Goal: Task Accomplishment & Management: Manage account settings

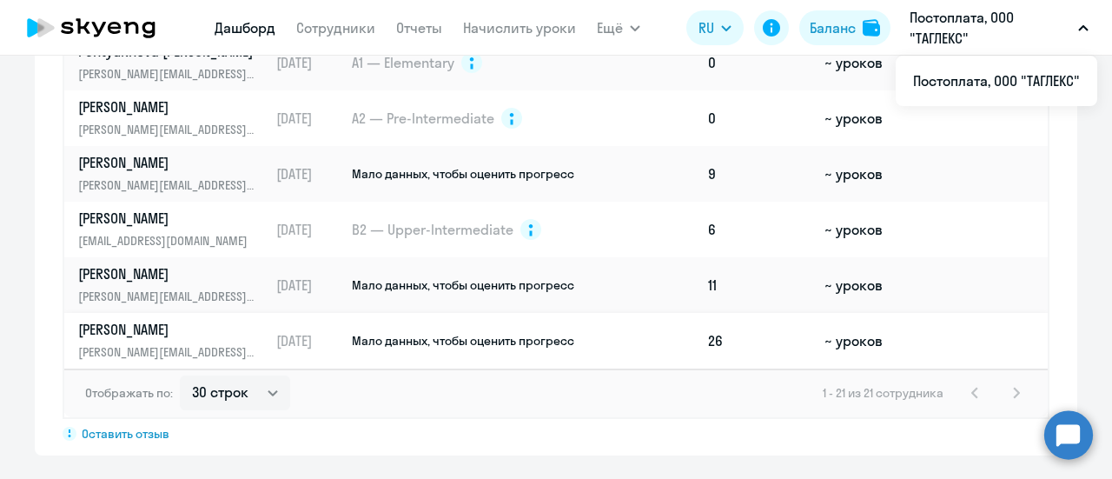
scroll to position [1313, 0]
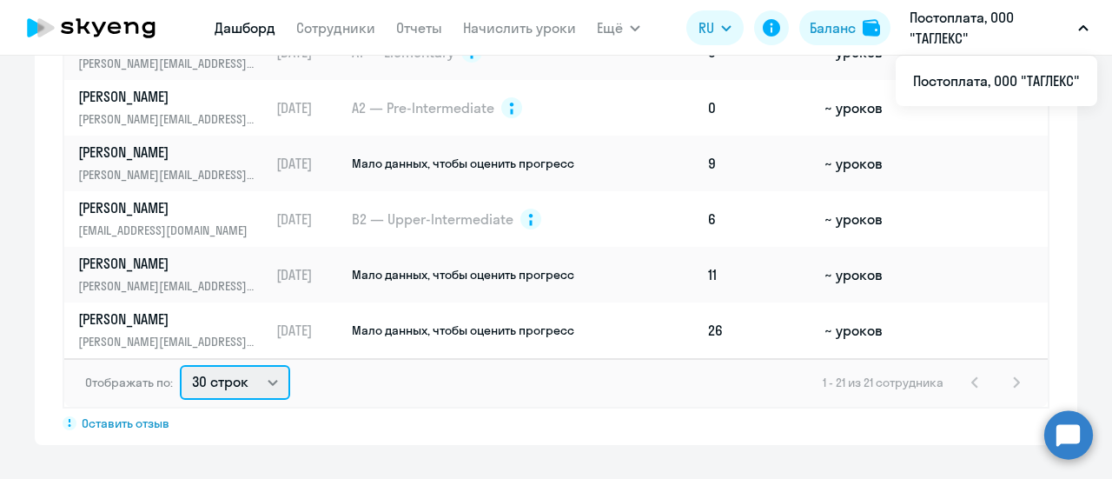
click at [259, 376] on select "30 строк 50 строк 100 строк" at bounding box center [235, 382] width 110 height 35
select select "50"
click at [180, 365] on select "30 строк 50 строк 100 строк" at bounding box center [235, 382] width 110 height 35
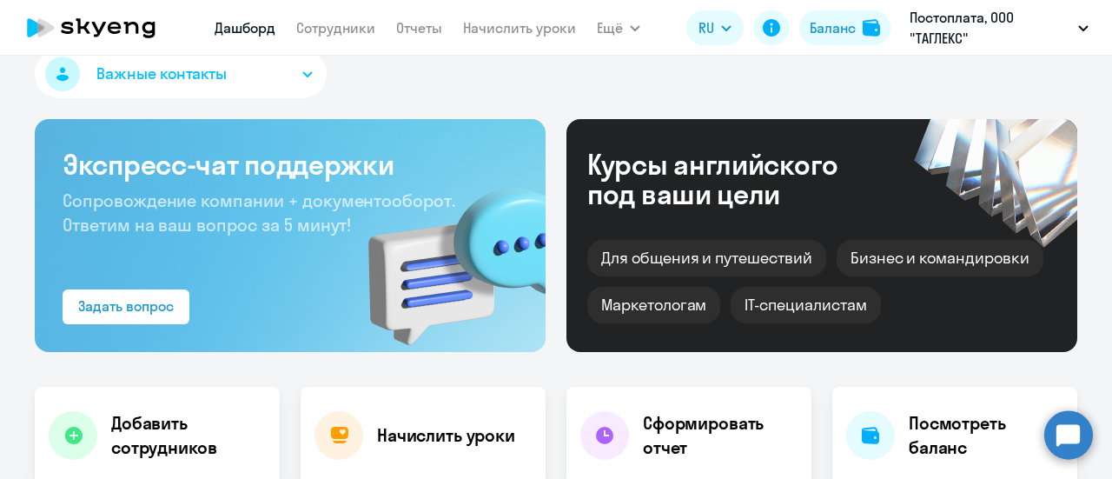
scroll to position [0, 0]
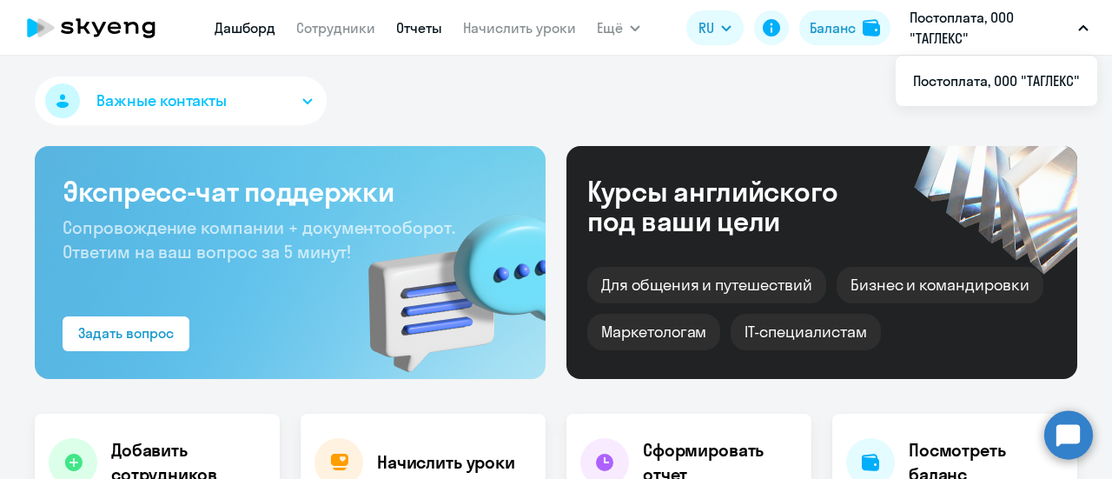
click at [413, 27] on link "Отчеты" at bounding box center [419, 27] width 46 height 17
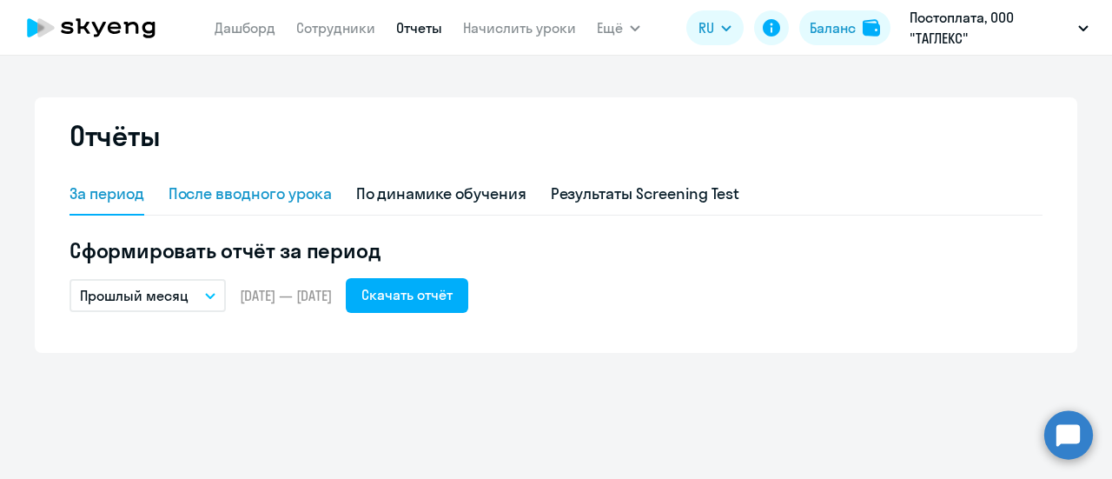
click at [311, 190] on div "После вводного урока" at bounding box center [249, 193] width 163 height 23
select select "10"
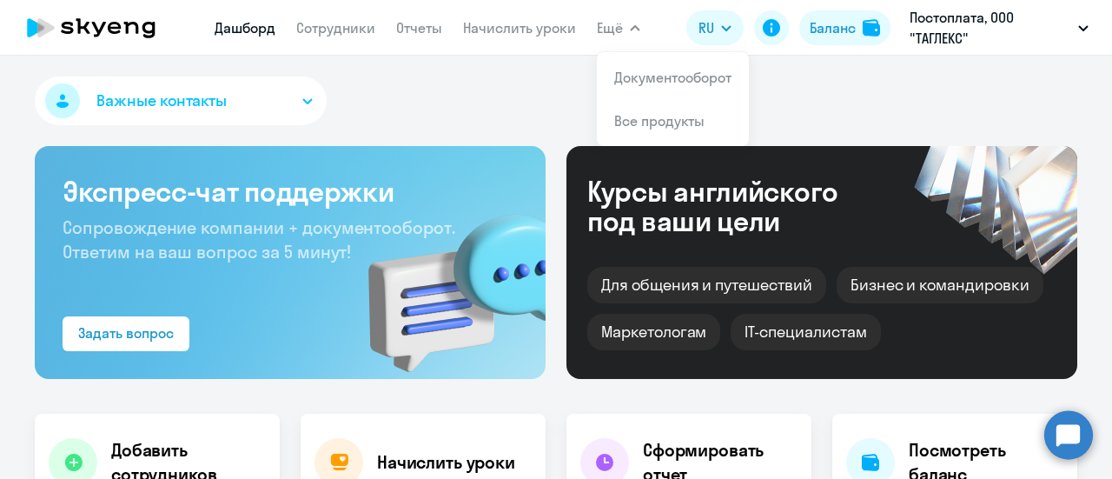
select select "30"
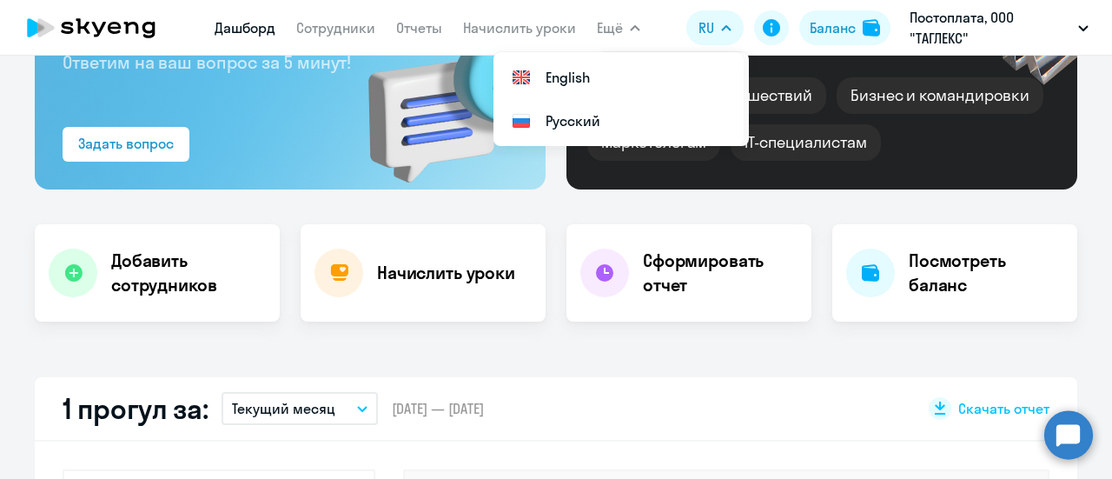
scroll to position [261, 0]
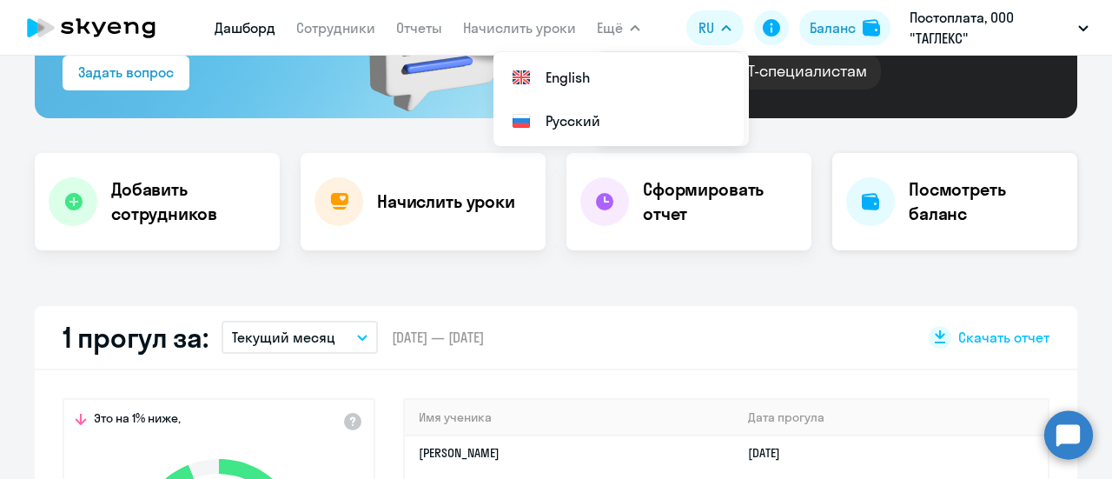
click at [929, 208] on h4 "Посмотреть баланс" at bounding box center [985, 201] width 155 height 49
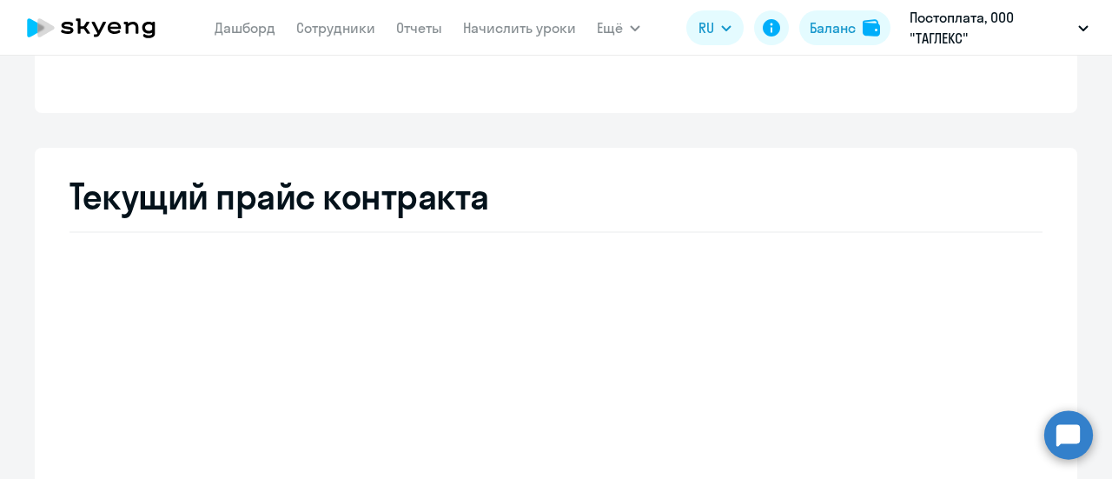
select select "english_adult_not_native_speaker"
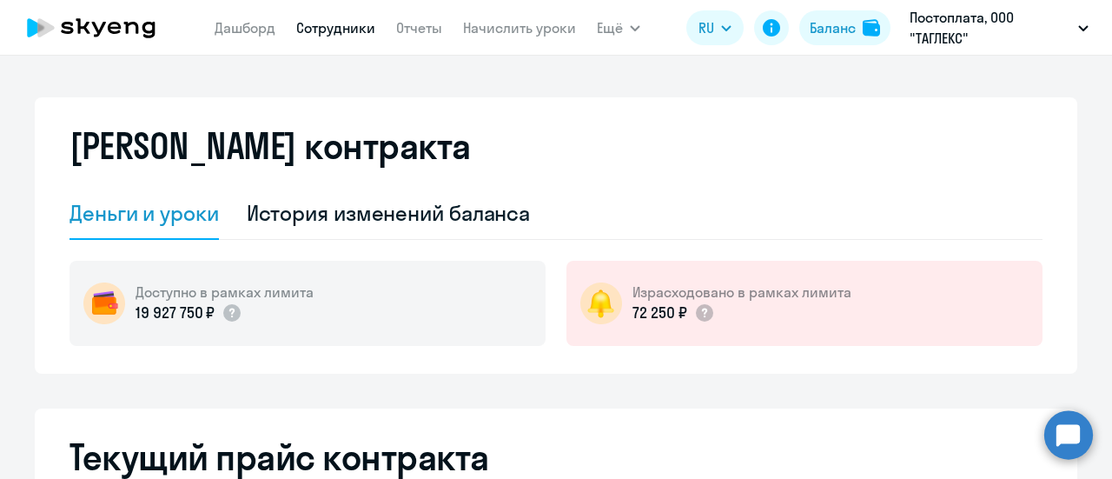
click at [346, 28] on link "Сотрудники" at bounding box center [335, 27] width 79 height 17
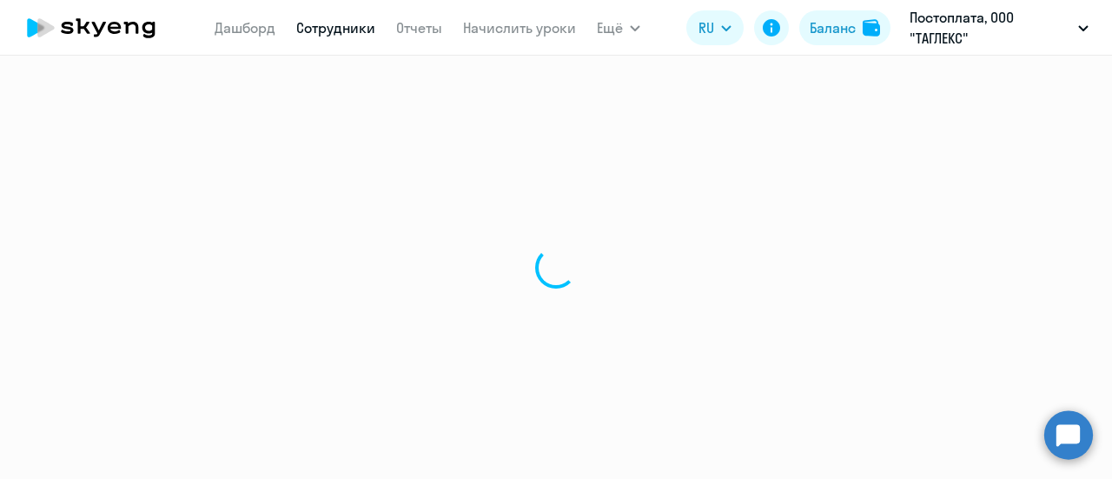
select select "30"
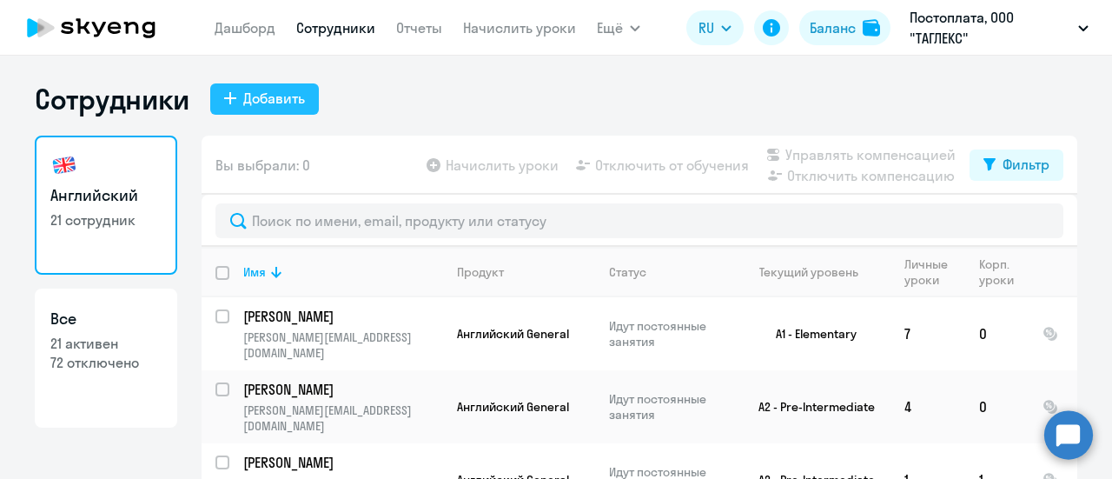
click at [267, 98] on div "Добавить" at bounding box center [274, 98] width 62 height 21
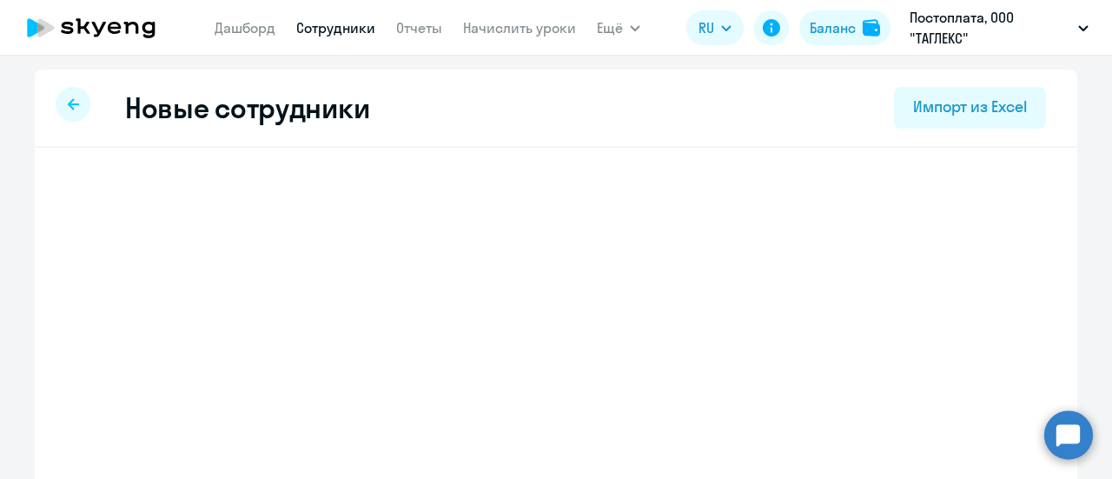
select select "english_adult_not_native_speaker"
select select "3"
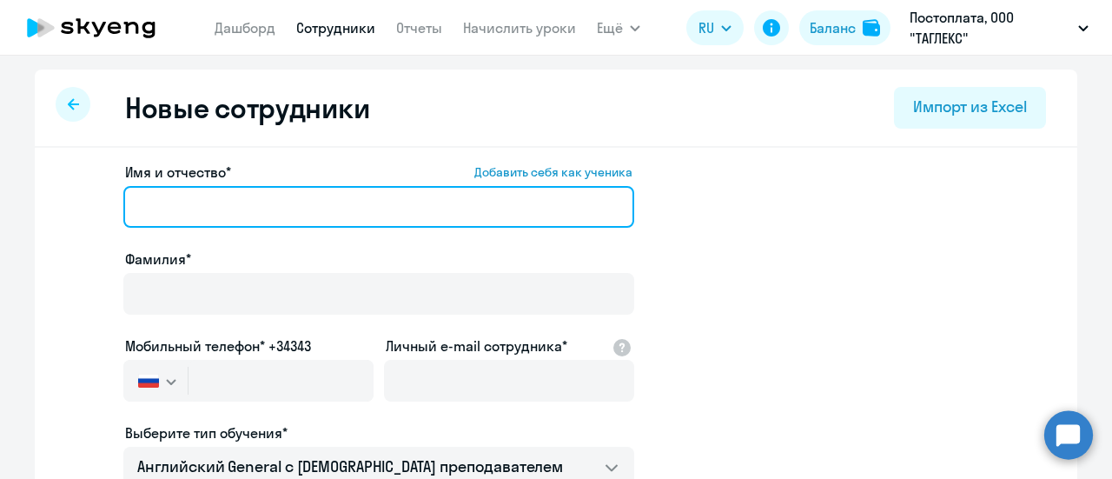
click at [222, 214] on input "Имя и отчество* Добавить себя как ученика" at bounding box center [378, 207] width 511 height 42
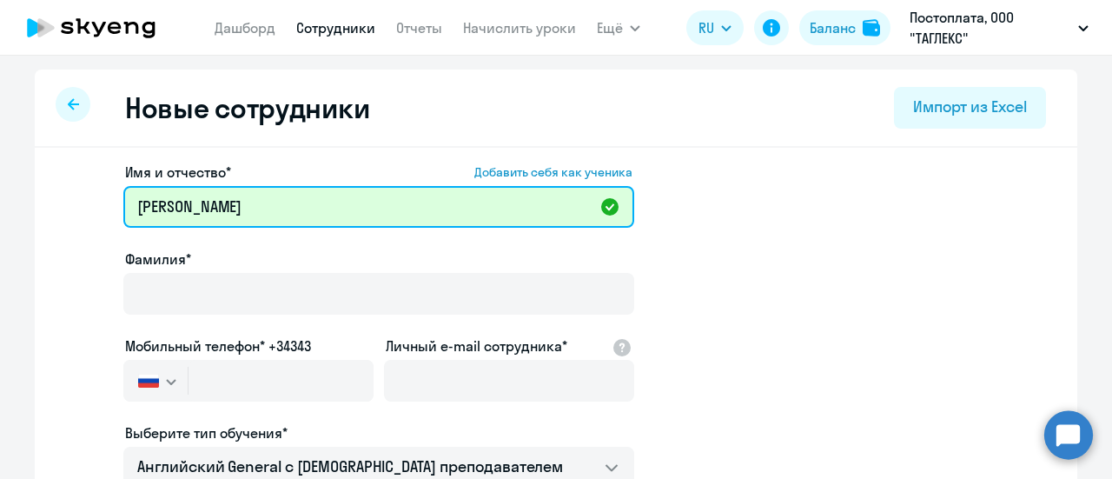
click at [248, 208] on input "Герман Алена" at bounding box center [378, 207] width 511 height 42
click at [166, 211] on input "Герман Алена" at bounding box center [378, 207] width 511 height 42
click at [193, 201] on input "Алена" at bounding box center [378, 207] width 511 height 42
click at [182, 212] on input "Алена владимировна" at bounding box center [378, 207] width 511 height 42
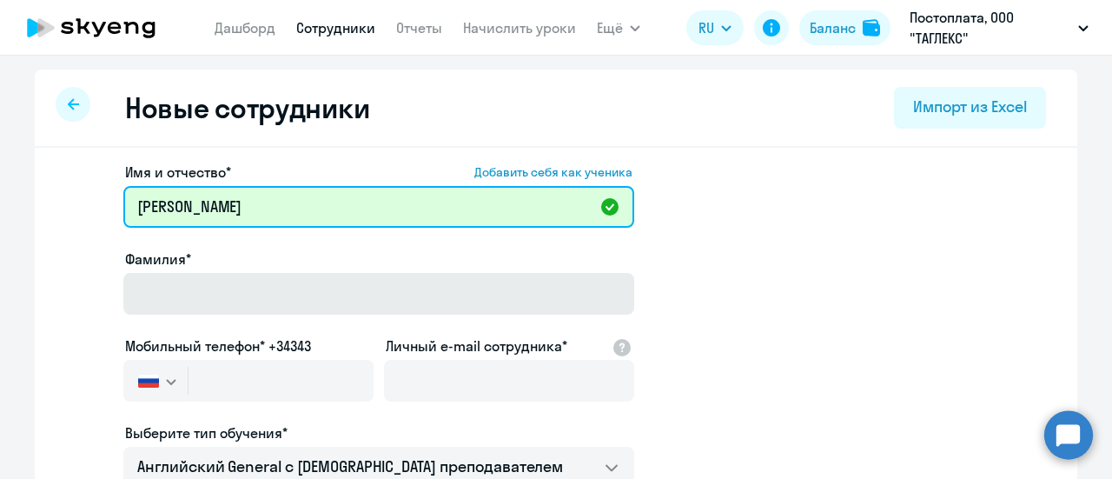
type input "Алена Владимировна"
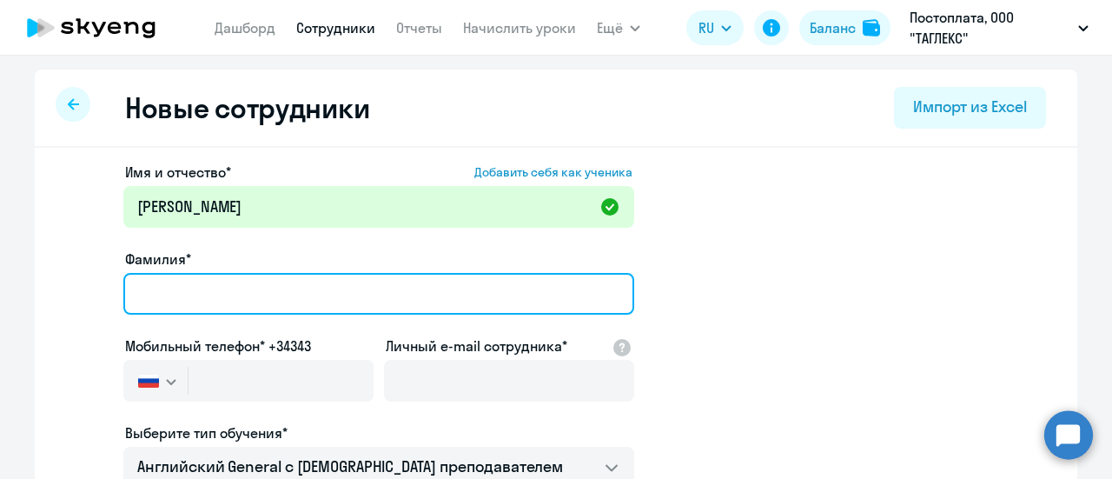
click at [228, 293] on input "Фамилия*" at bounding box center [378, 294] width 511 height 42
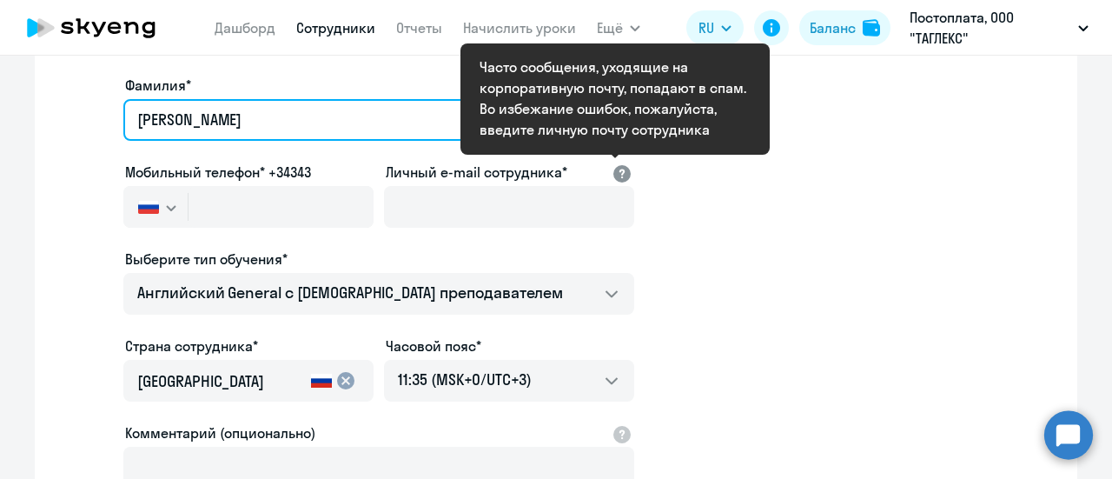
type input "Герман"
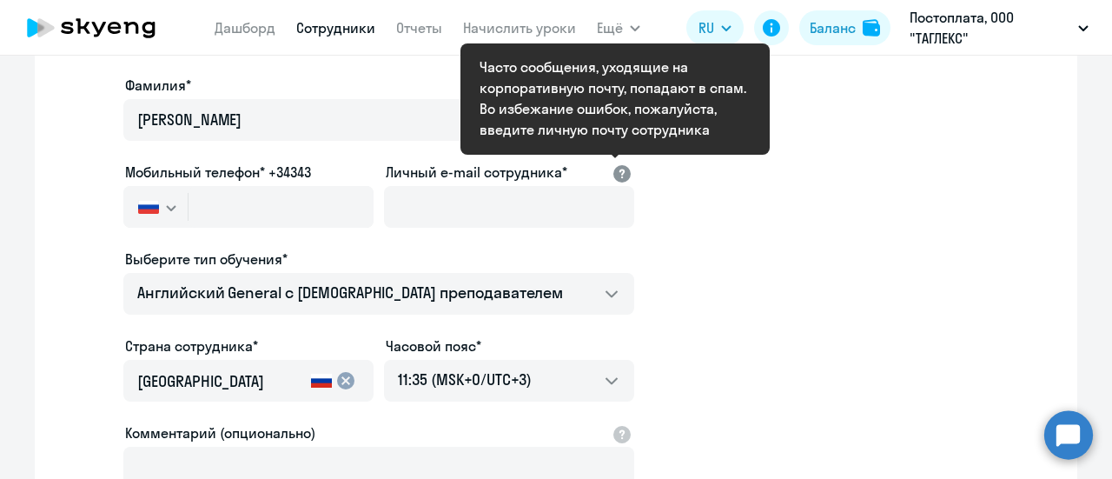
click at [613, 174] on div at bounding box center [621, 172] width 21 height 21
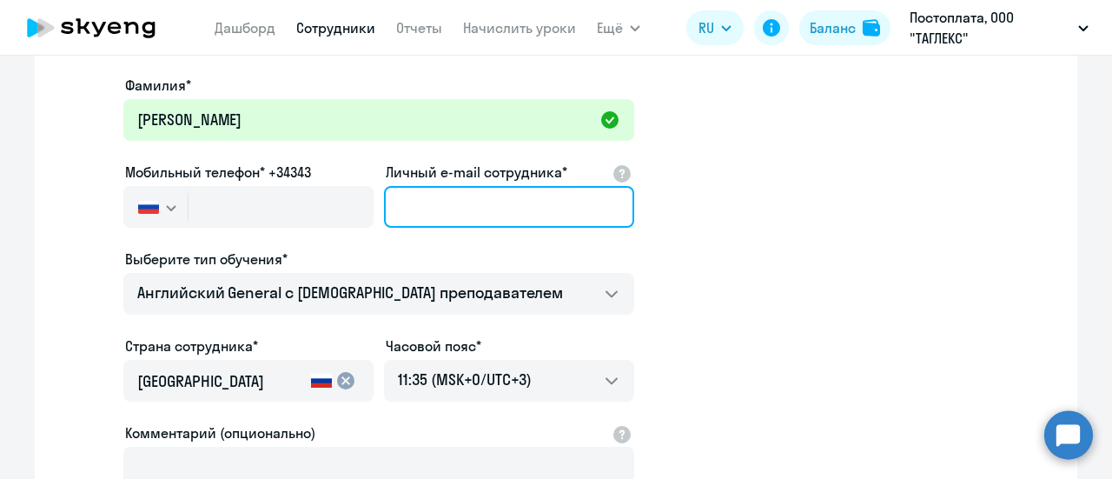
click at [408, 202] on input "Личный e-mail сотрудника*" at bounding box center [509, 207] width 250 height 42
paste input "[EMAIL_ADDRESS][DOMAIN_NAME]"
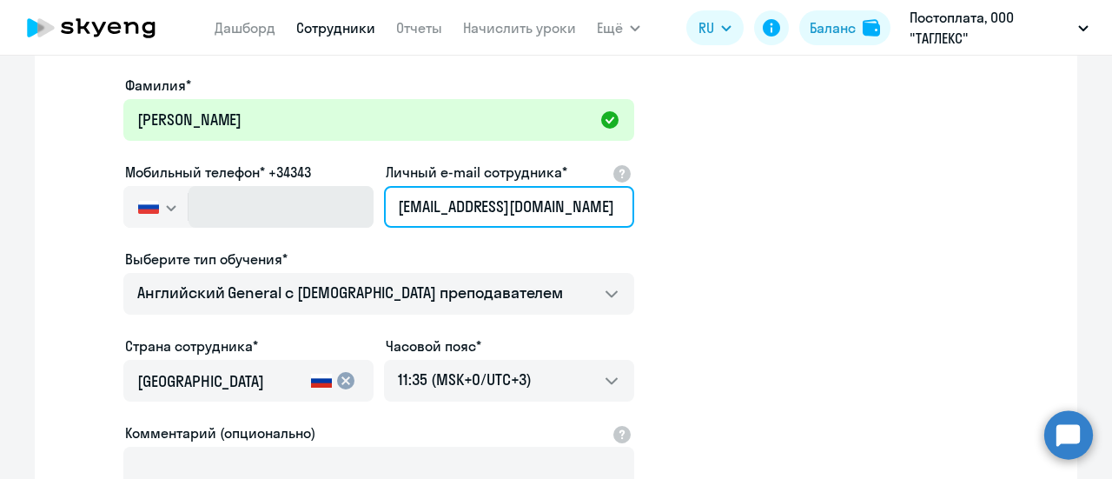
type input "[EMAIL_ADDRESS][DOMAIN_NAME]"
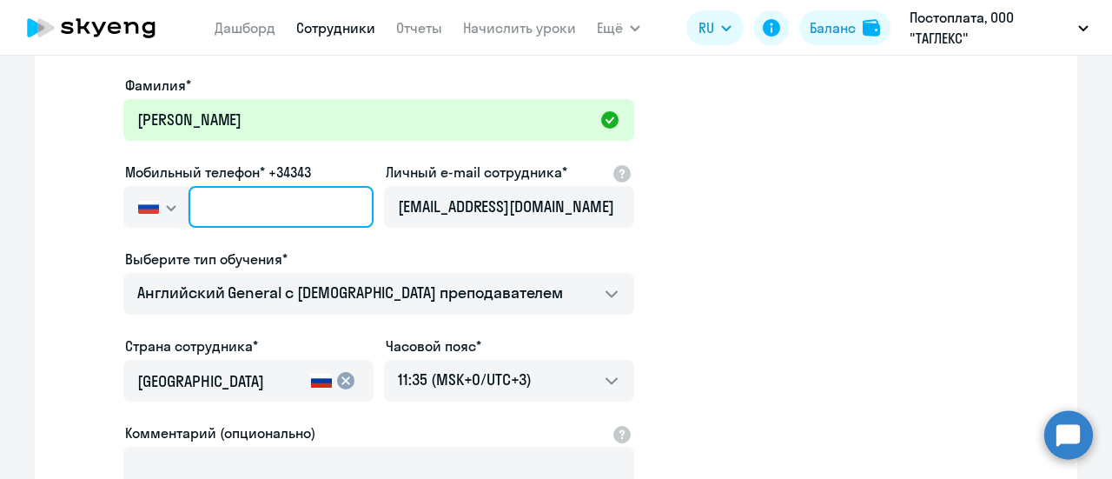
click at [255, 200] on input "text" at bounding box center [280, 207] width 185 height 42
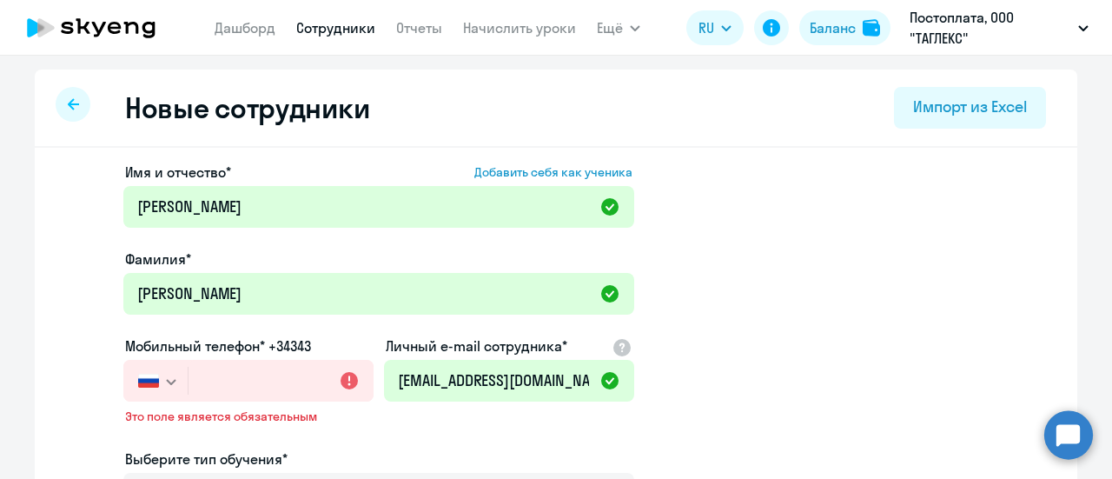
select select "30"
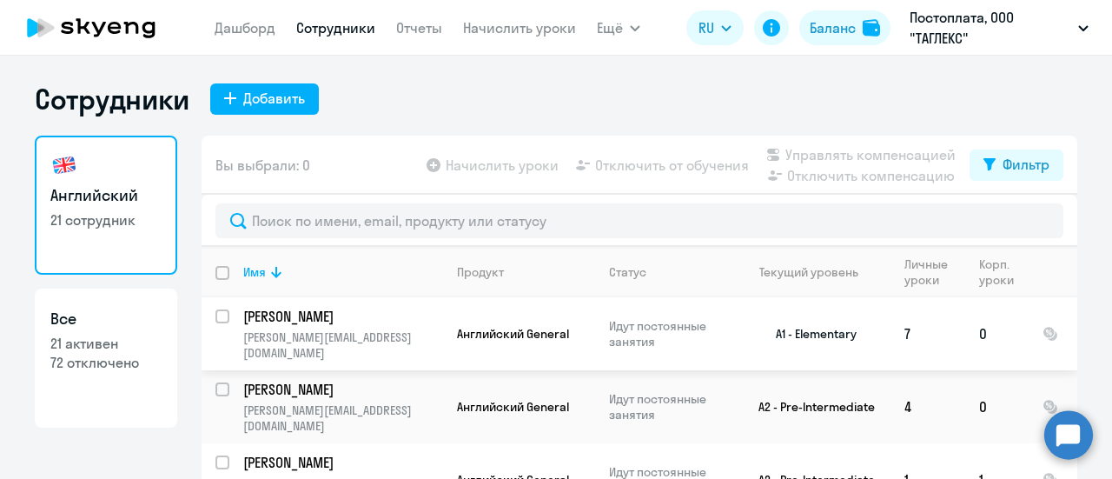
click at [370, 320] on p "[PERSON_NAME]" at bounding box center [341, 316] width 196 height 19
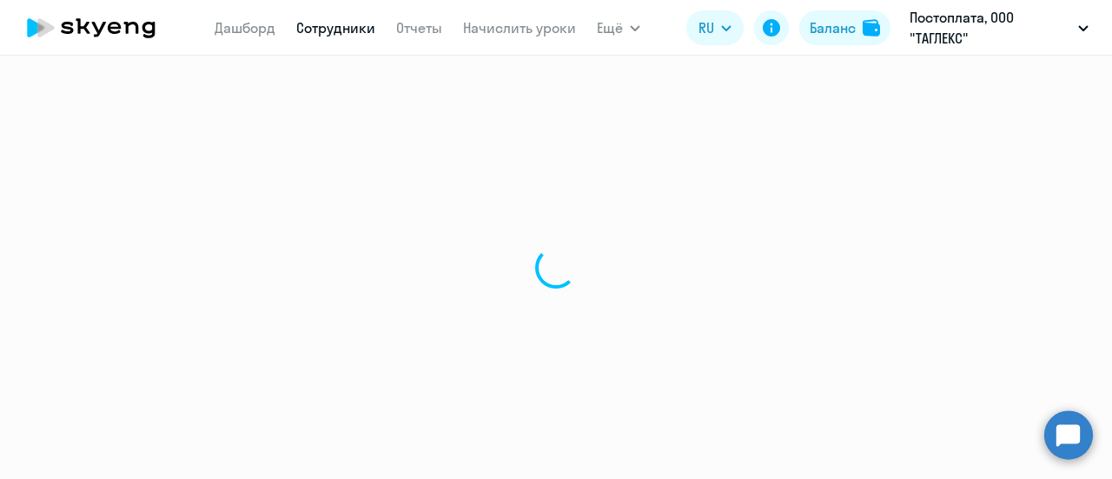
select select "english"
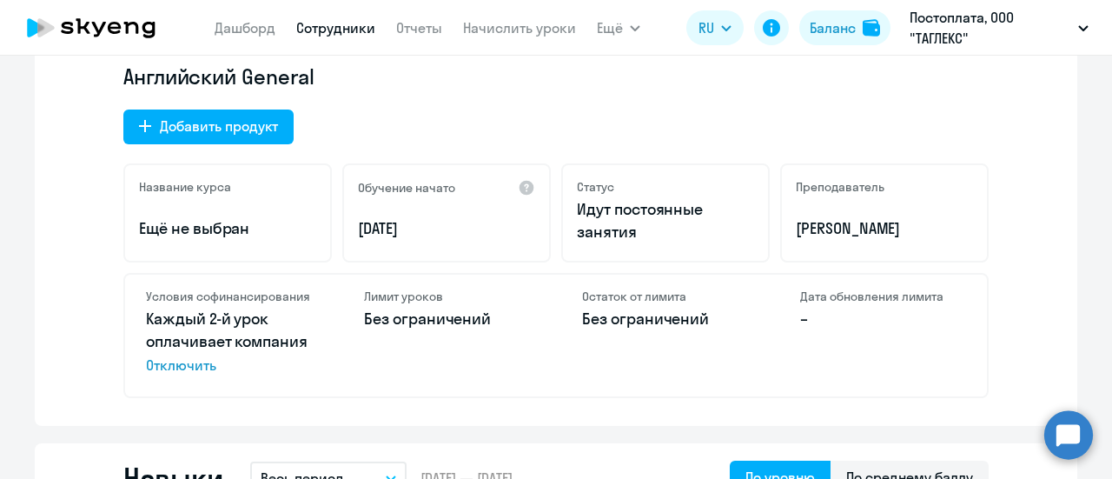
scroll to position [695, 0]
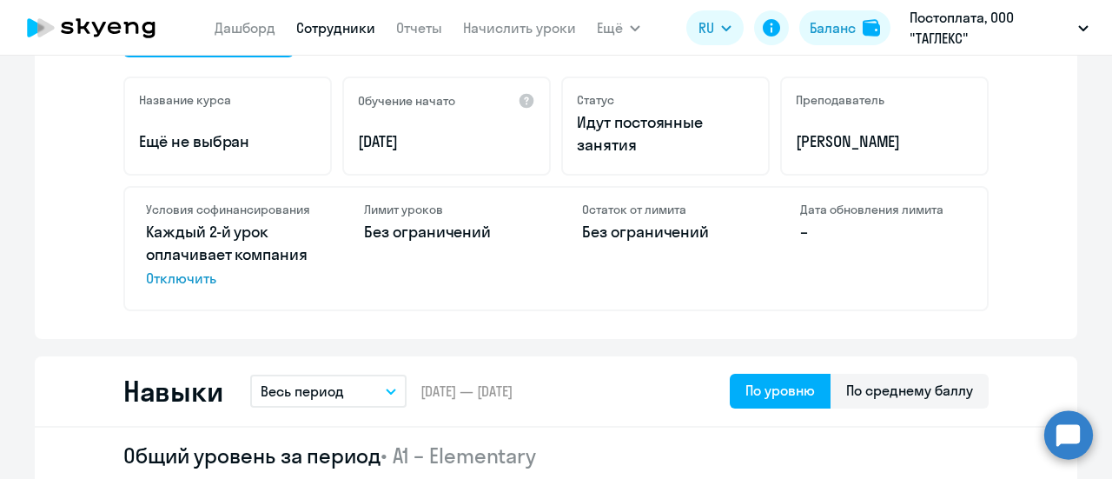
click at [455, 232] on p "Без ограничений" at bounding box center [447, 232] width 166 height 23
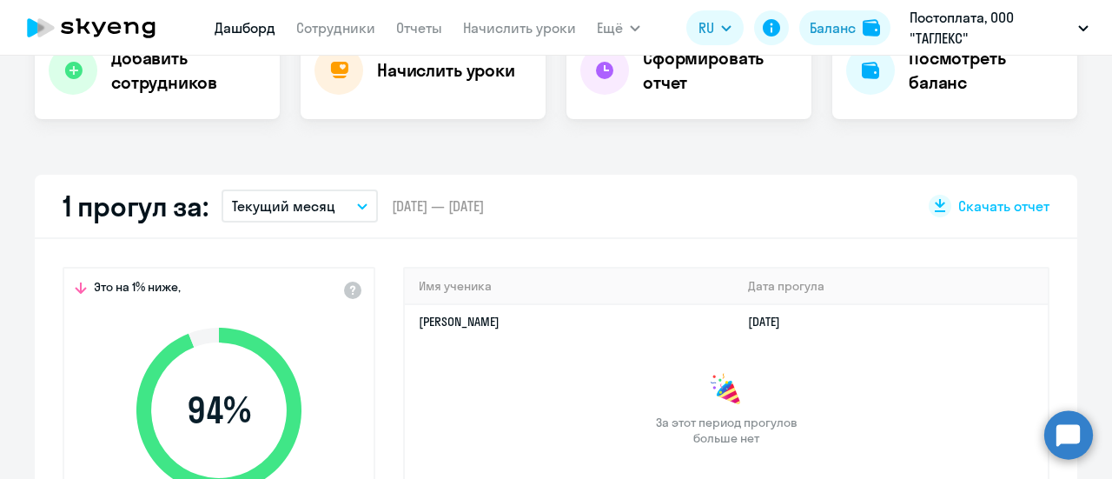
select select "30"
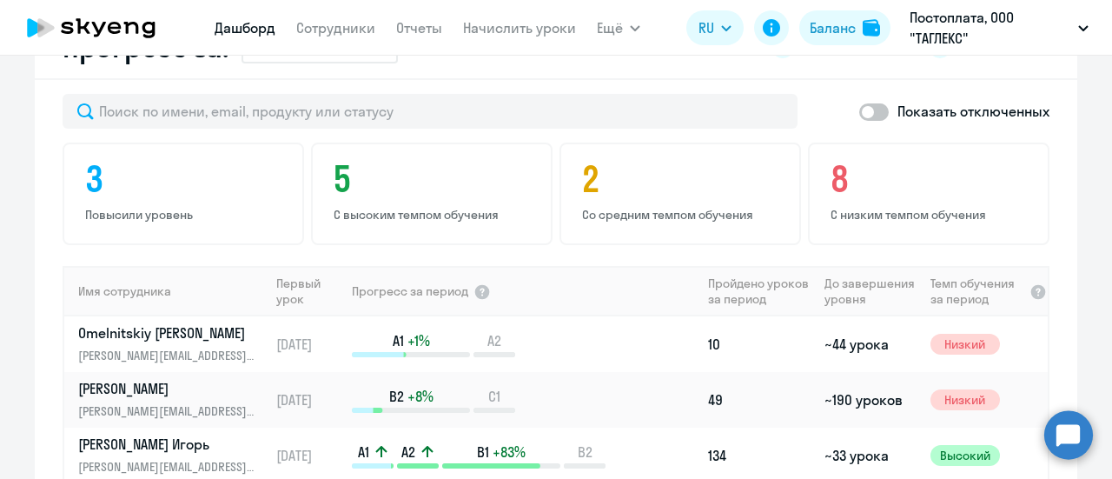
scroll to position [1129, 0]
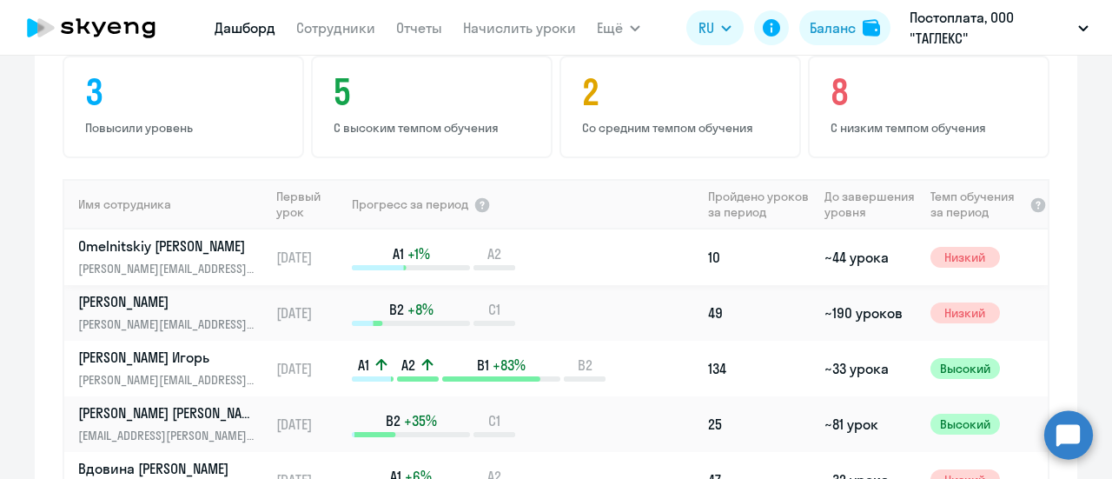
click at [158, 241] on p "Omelnitskiy [PERSON_NAME]" at bounding box center [167, 245] width 179 height 19
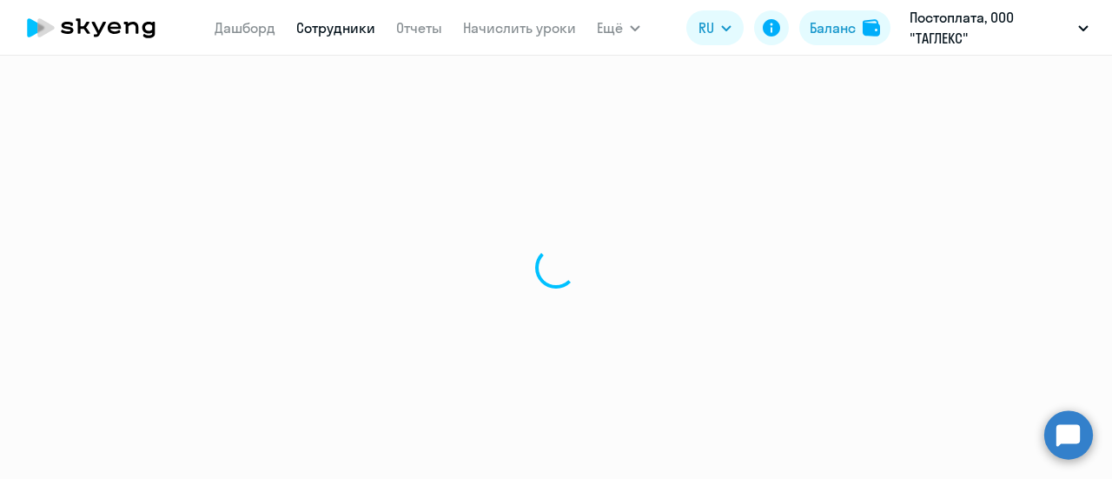
select select "english"
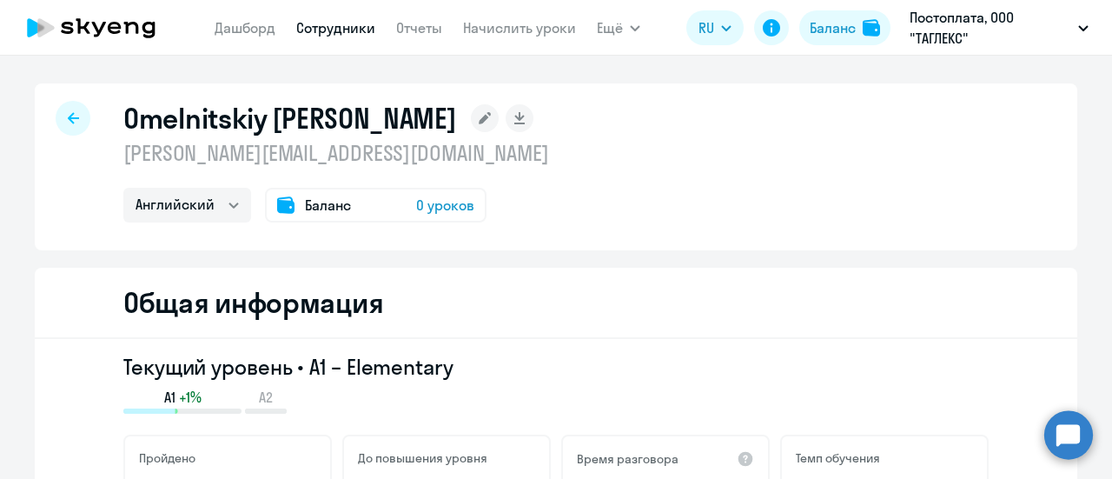
click at [337, 25] on link "Сотрудники" at bounding box center [335, 27] width 79 height 17
select select "30"
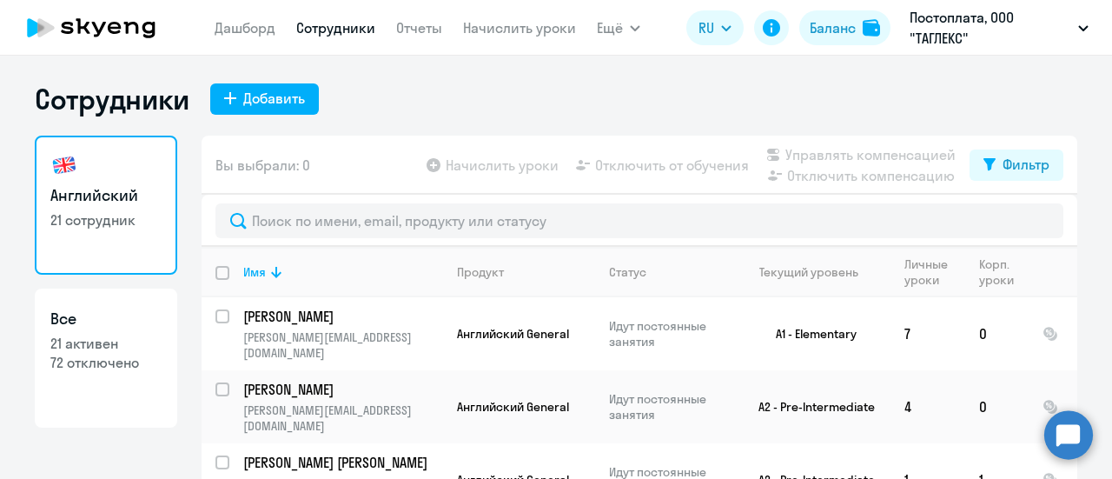
click at [97, 338] on p "21 активен" at bounding box center [105, 343] width 111 height 19
select select "30"
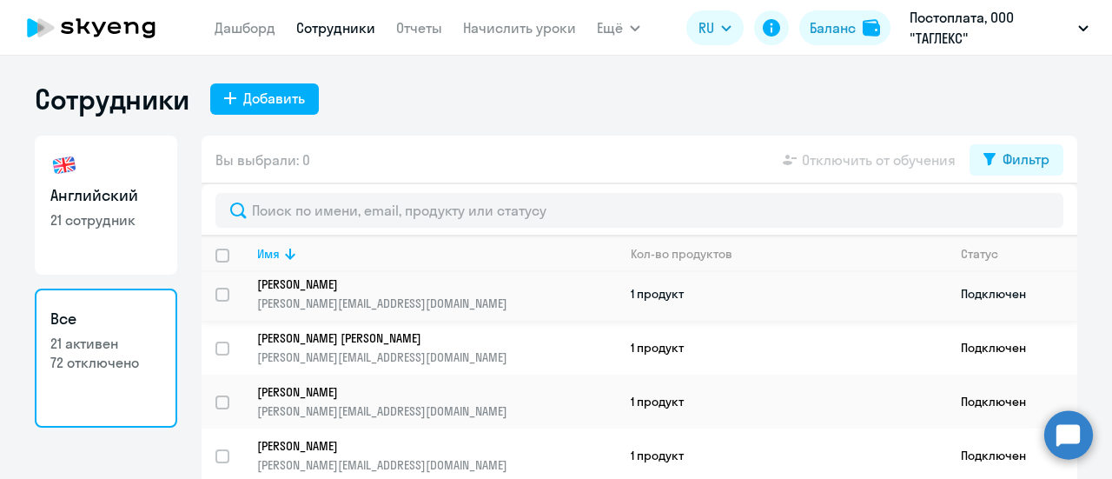
scroll to position [87, 0]
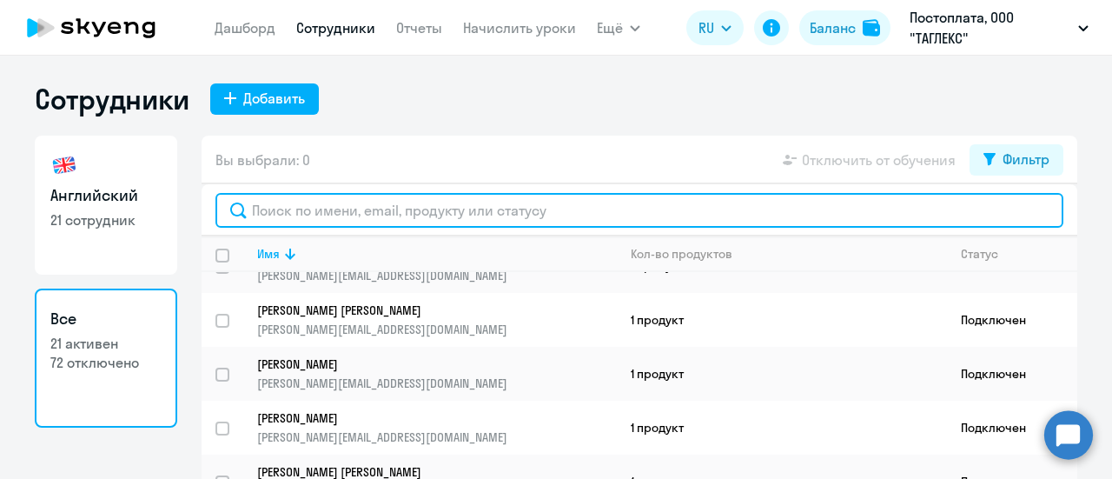
click at [344, 208] on input "text" at bounding box center [639, 210] width 848 height 35
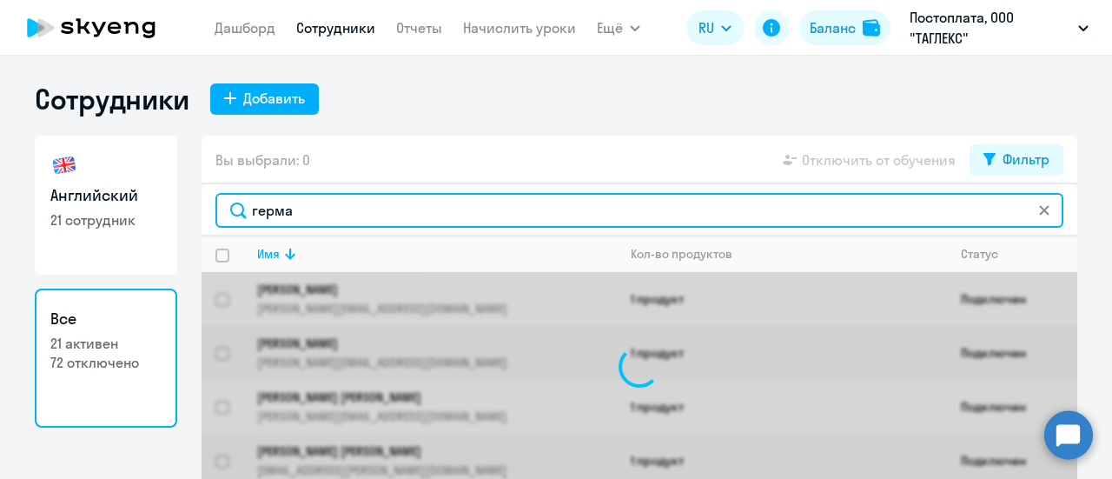
type input "[PERSON_NAME]"
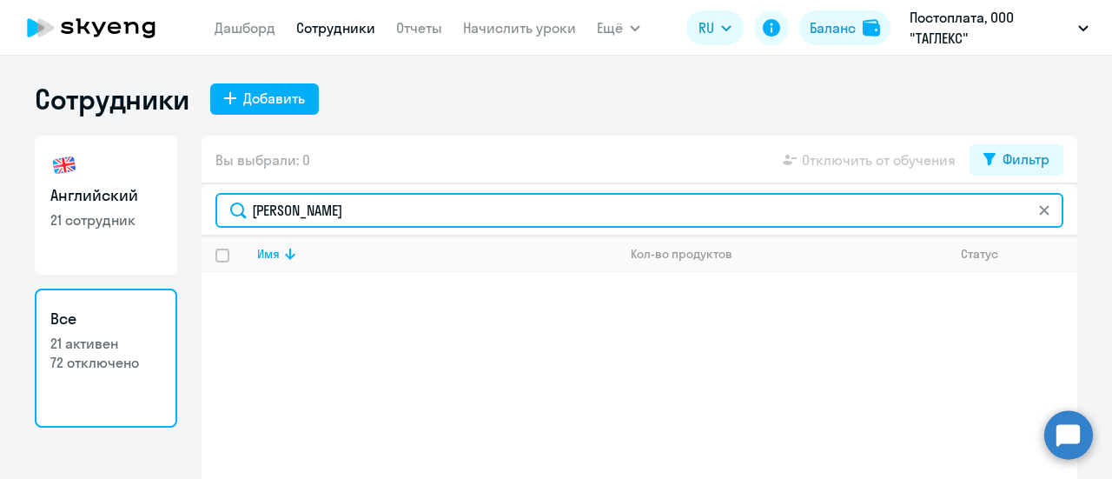
drag, startPoint x: 239, startPoint y: 208, endPoint x: 188, endPoint y: 210, distance: 50.4
click at [191, 210] on div "Английский 21 сотрудник Все 21 активен 72 отключено Вы выбрали: 0 Отключить от …" at bounding box center [556, 340] width 1042 height 410
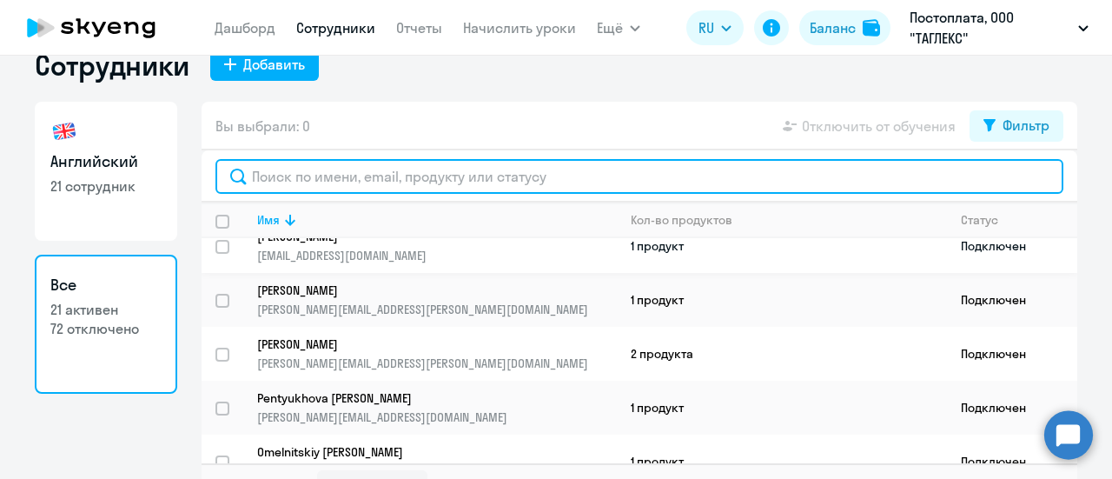
scroll to position [66, 0]
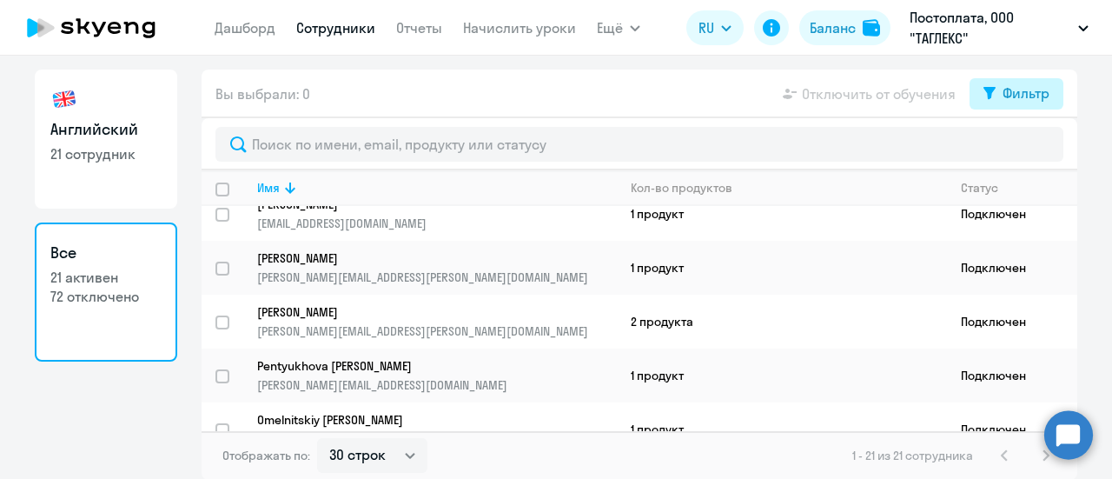
click at [1014, 96] on div "Фильтр" at bounding box center [1025, 93] width 47 height 21
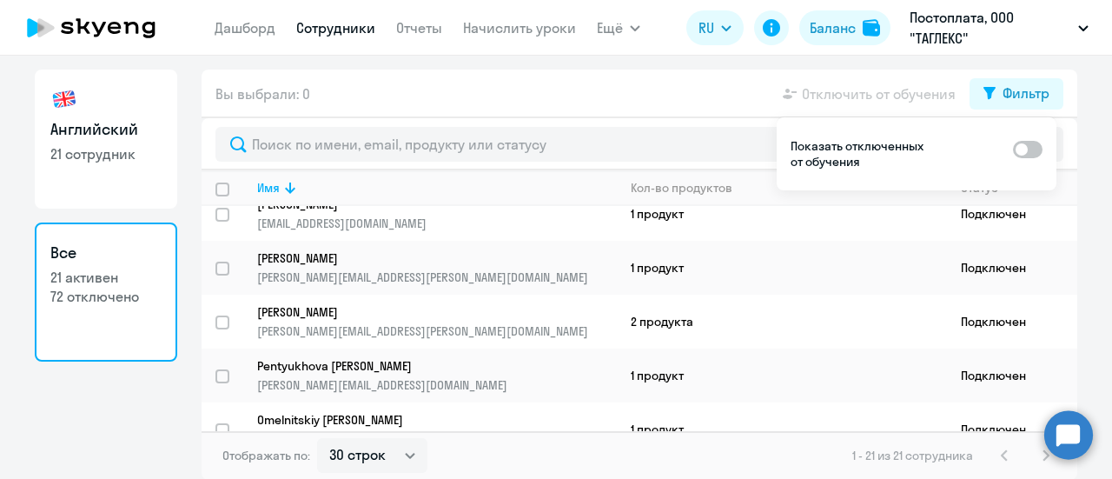
click at [1038, 143] on span at bounding box center [1028, 149] width 30 height 17
click at [1013, 149] on input "checkbox" at bounding box center [1012, 149] width 1 height 1
checkbox input "true"
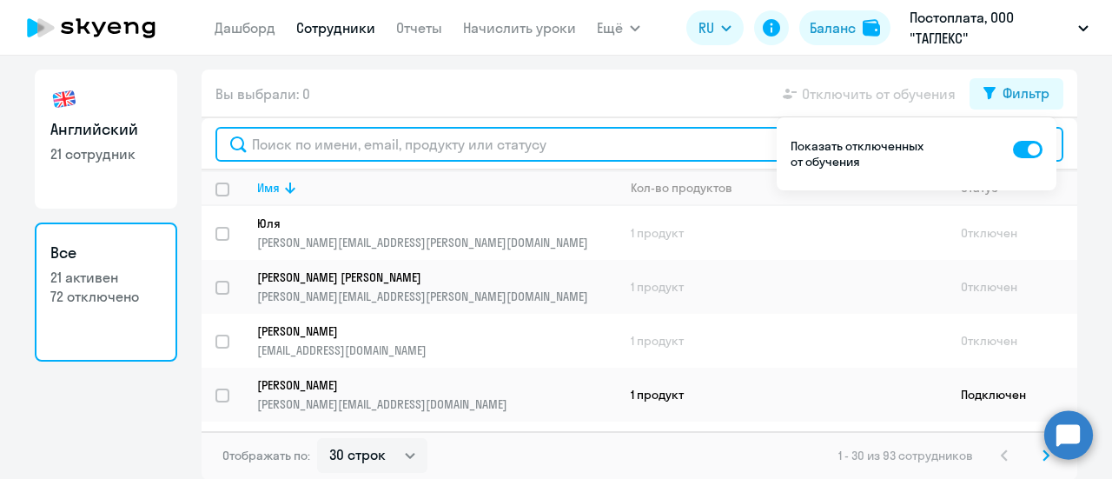
click at [300, 136] on input "text" at bounding box center [639, 144] width 848 height 35
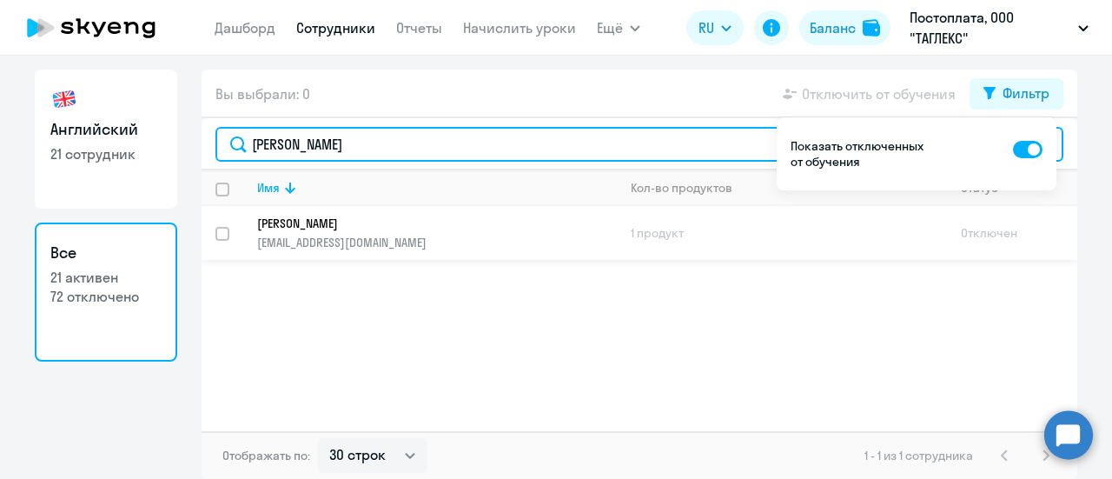
type input "[PERSON_NAME]"
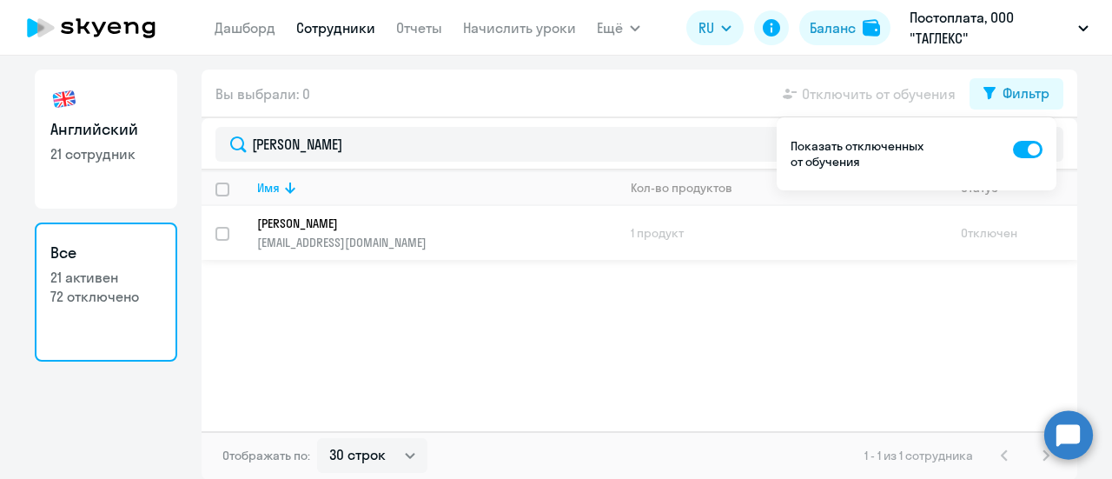
click at [762, 229] on td "1 продукт" at bounding box center [782, 233] width 330 height 54
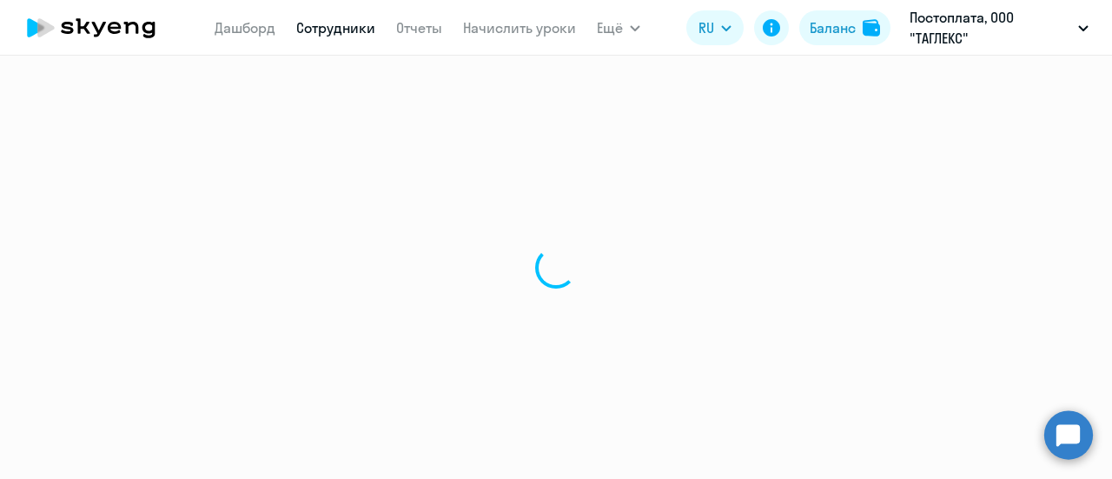
select select "english"
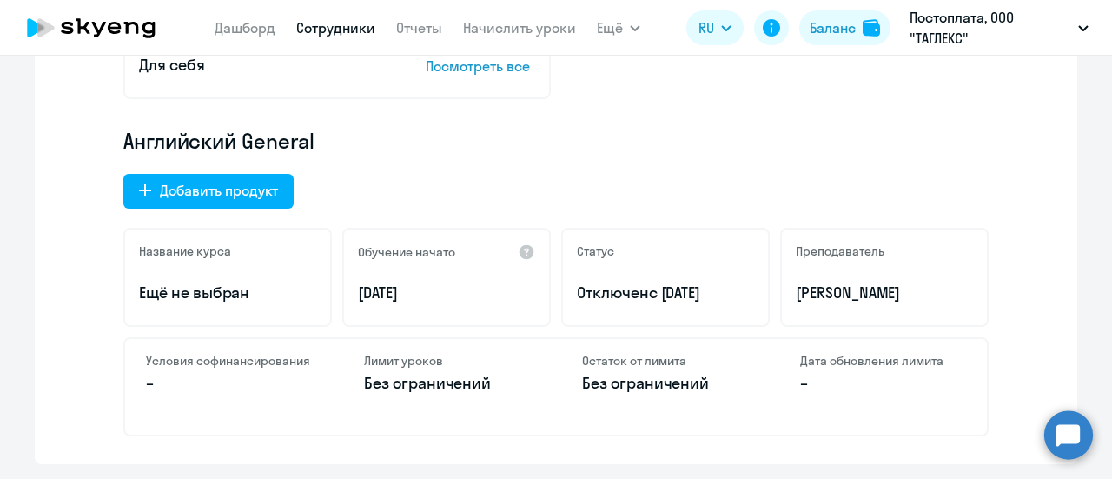
scroll to position [521, 0]
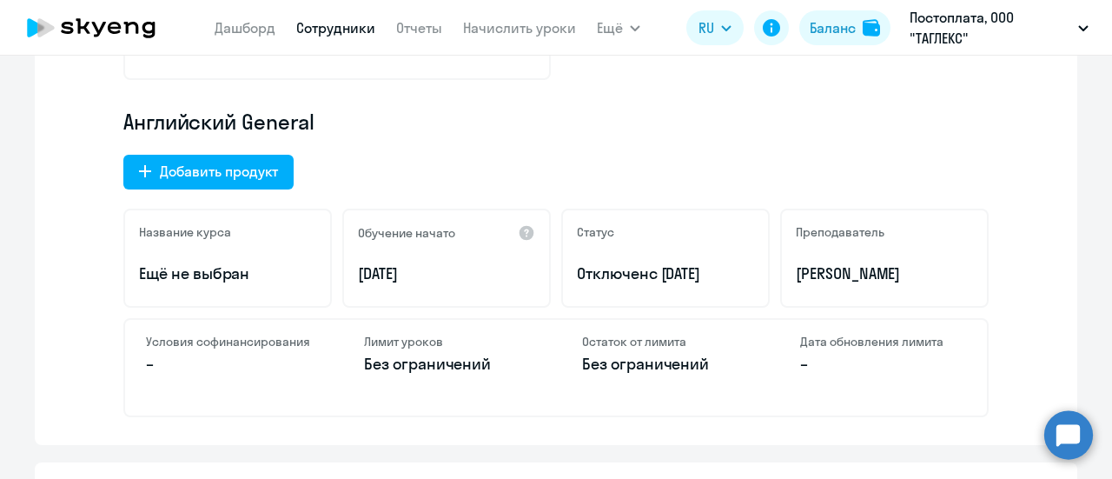
click at [247, 347] on h4 "Условия софинансирования" at bounding box center [229, 342] width 166 height 16
click at [237, 250] on div "Название курса Ещё не выбран" at bounding box center [227, 257] width 208 height 99
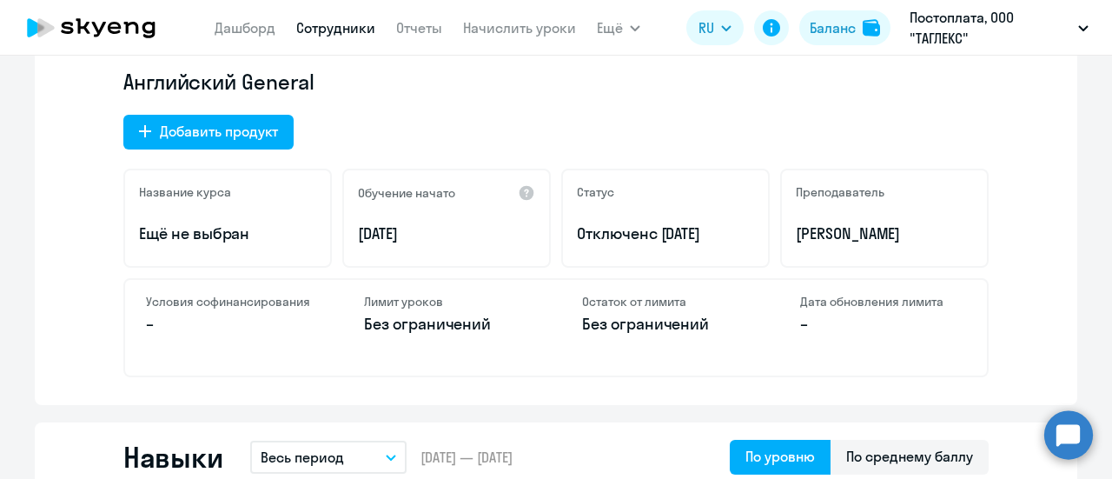
scroll to position [608, 0]
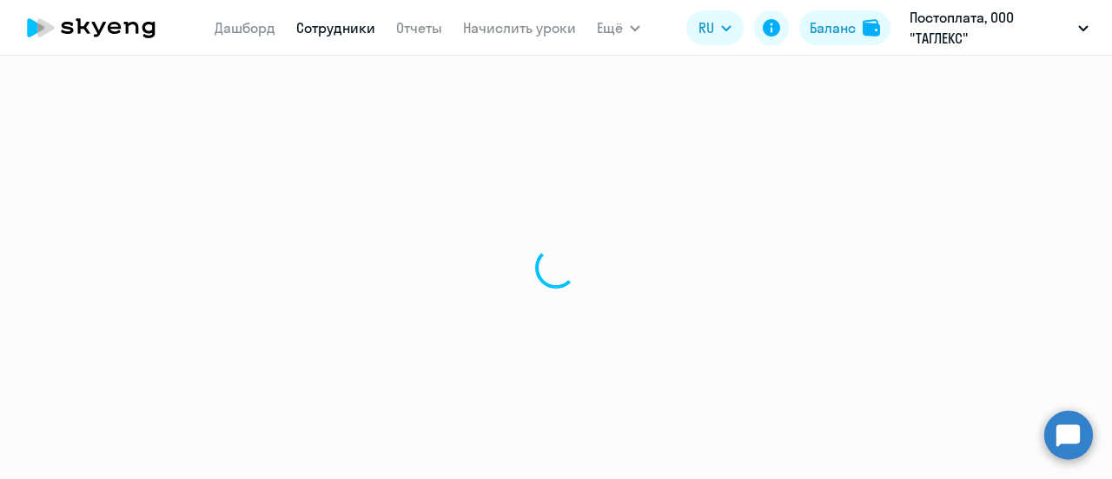
select select "30"
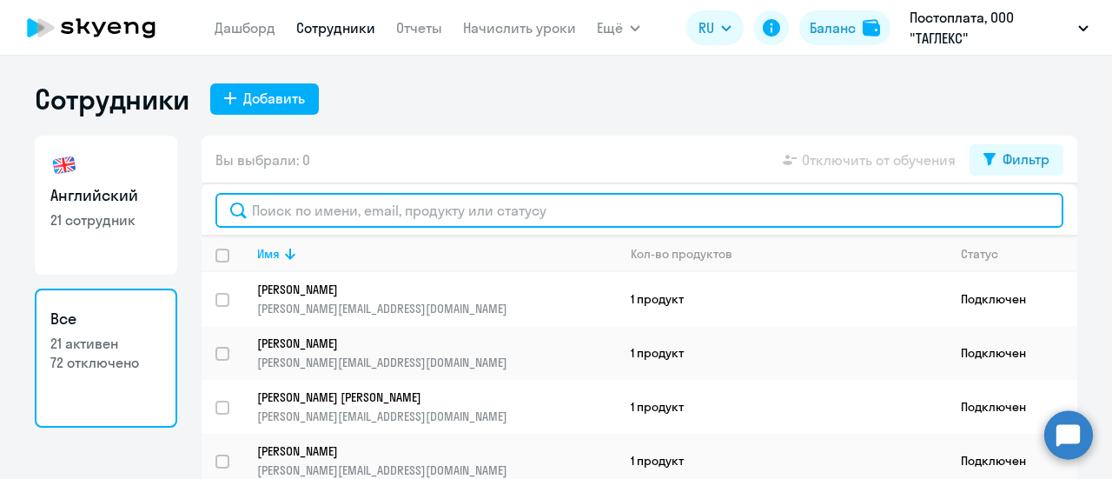
click at [320, 211] on input "text" at bounding box center [639, 210] width 848 height 35
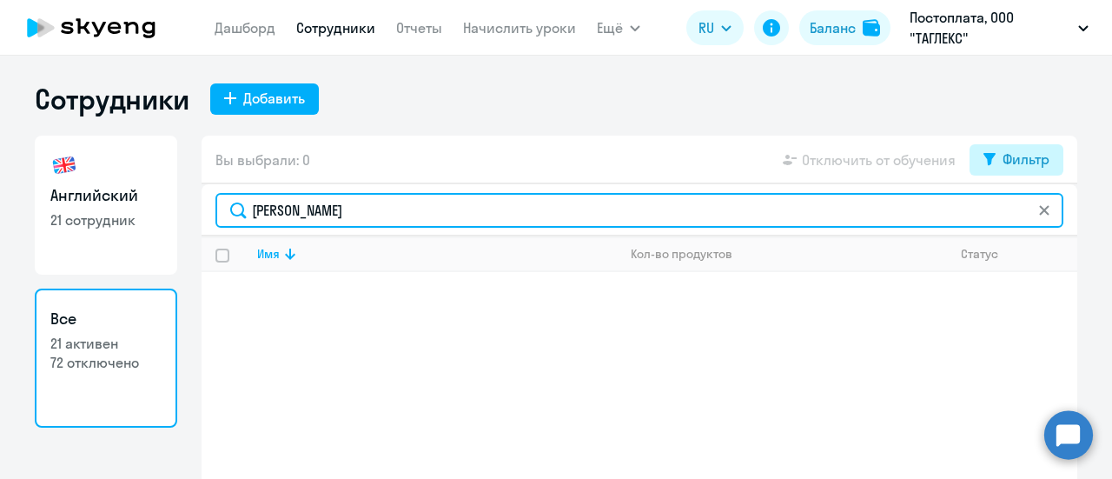
type input "[PERSON_NAME]"
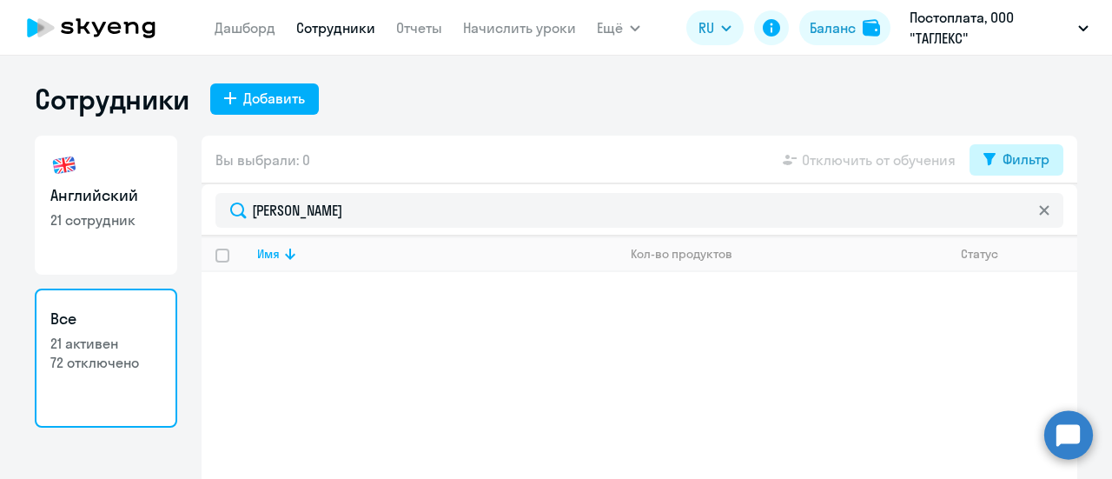
click at [1018, 155] on div "Фильтр" at bounding box center [1025, 159] width 47 height 21
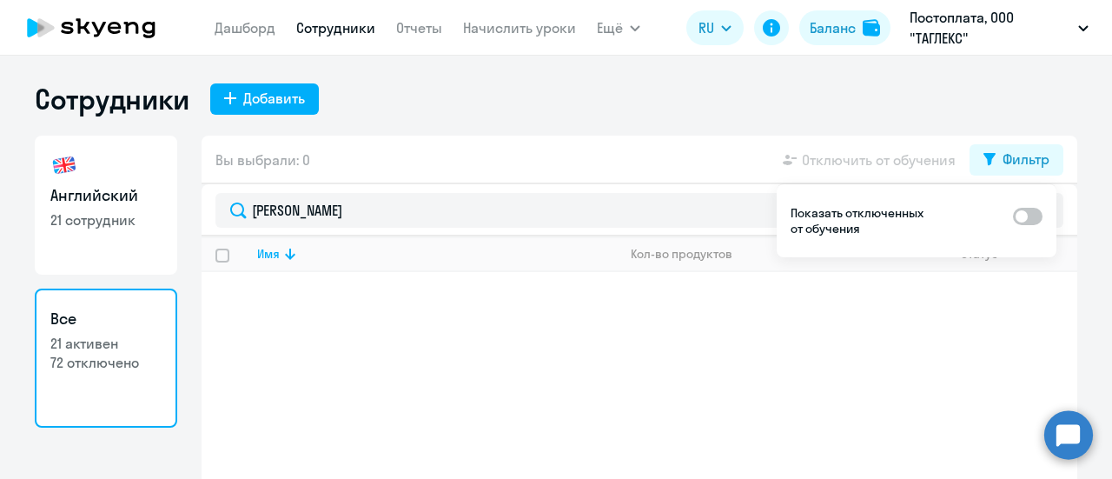
click at [1035, 216] on span at bounding box center [1028, 216] width 30 height 17
click at [1013, 216] on input "checkbox" at bounding box center [1012, 215] width 1 height 1
checkbox input "true"
click at [228, 299] on input "select row 9228692" at bounding box center [232, 310] width 35 height 35
checkbox input "true"
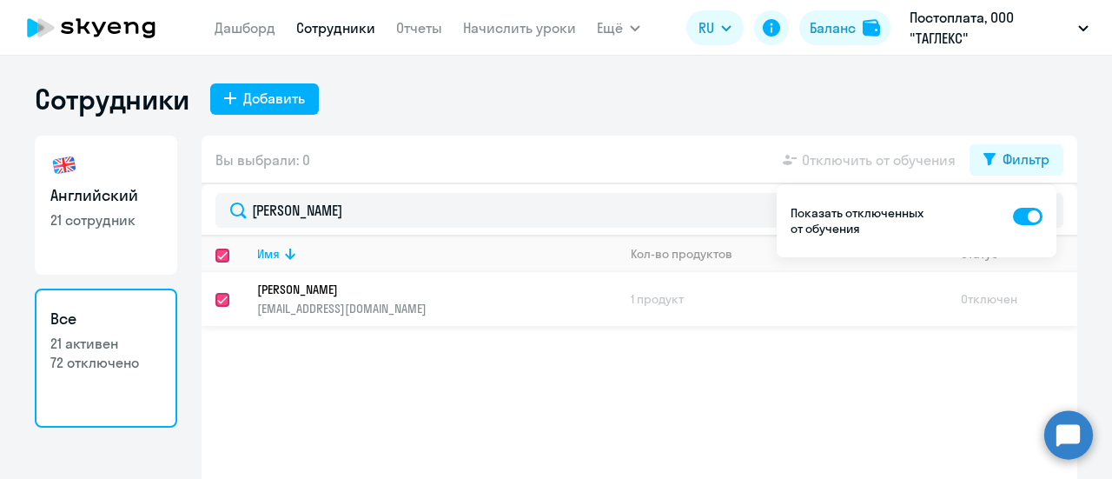
checkbox input "true"
click at [896, 377] on div "Имя Кол-во продуктов Статус [PERSON_NAME] [EMAIL_ADDRESS][DOMAIN_NAME] 1 продук…" at bounding box center [638, 366] width 875 height 261
drag, startPoint x: 324, startPoint y: 300, endPoint x: 382, endPoint y: 383, distance: 101.7
click at [382, 383] on div "Имя Кол-во продуктов Статус [PERSON_NAME] [EMAIL_ADDRESS][DOMAIN_NAME] 1 продук…" at bounding box center [638, 366] width 875 height 261
click at [215, 299] on input "deselect row 9228692" at bounding box center [232, 310] width 35 height 35
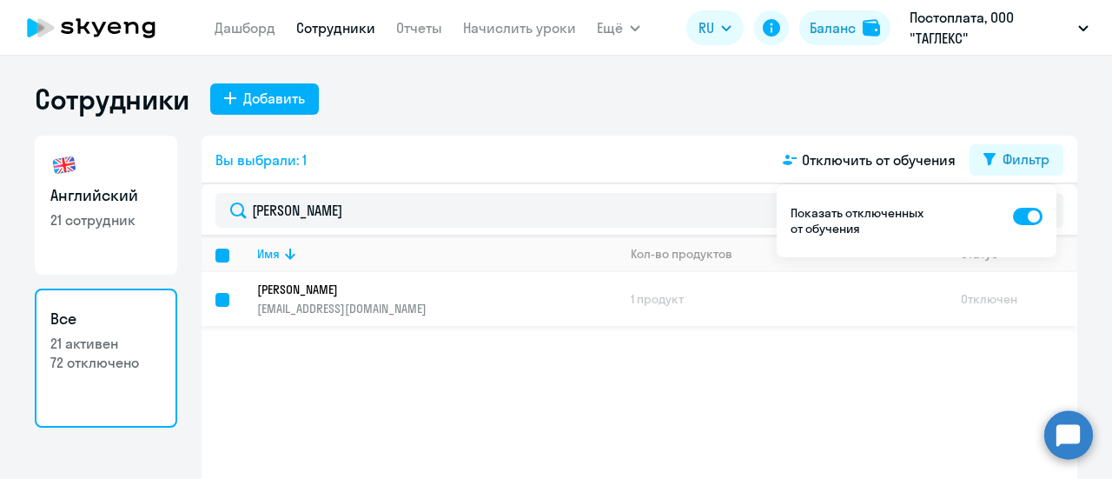
checkbox input "false"
